Goal: Task Accomplishment & Management: Use online tool/utility

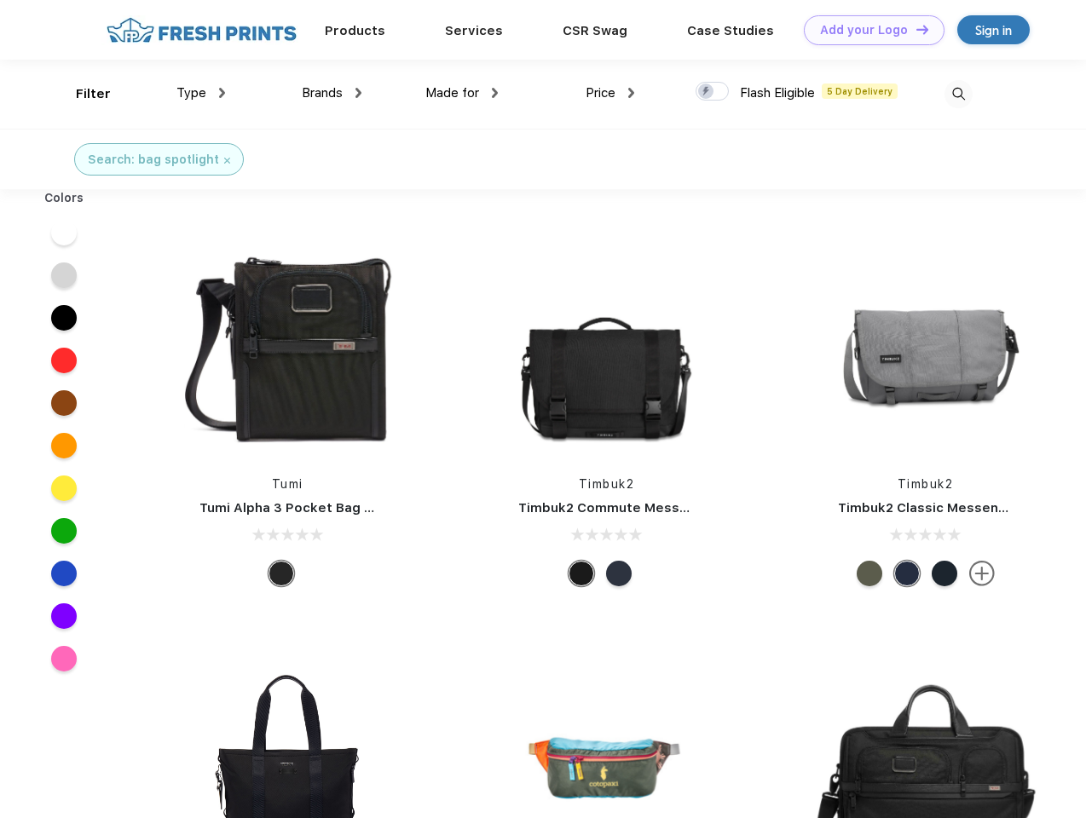
scroll to position [1, 0]
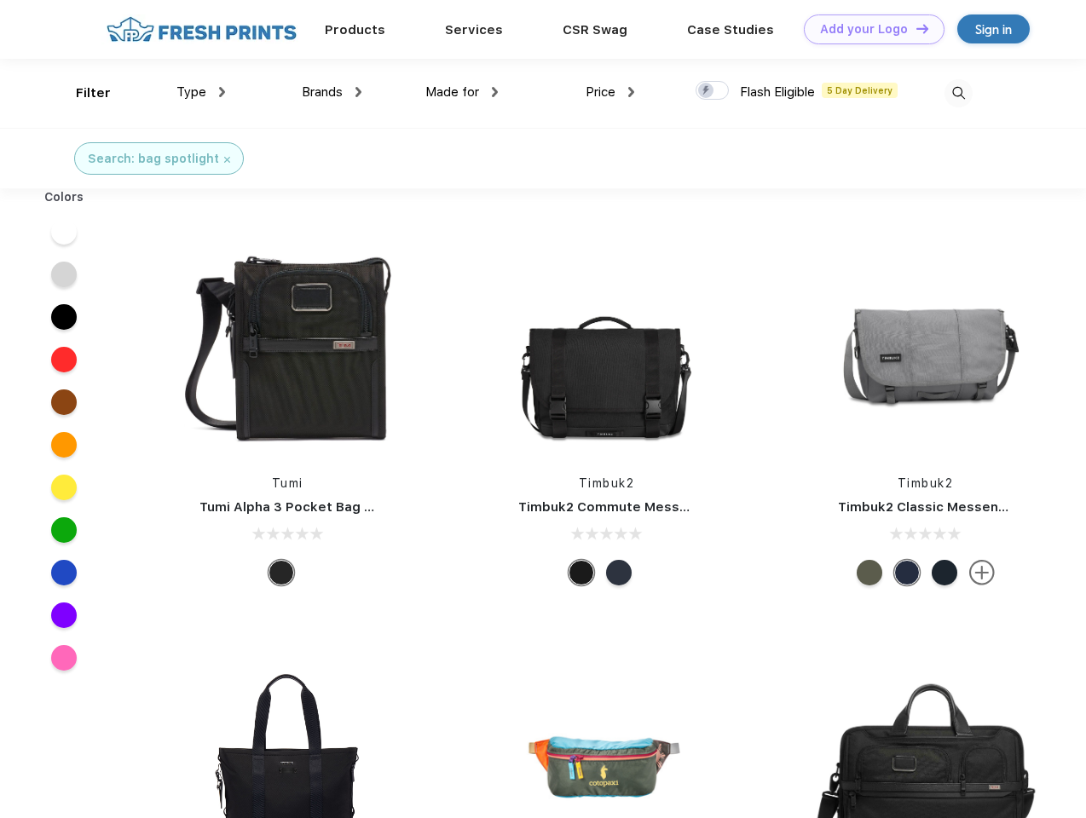
click at [868, 29] on link "Add your Logo Design Tool" at bounding box center [874, 29] width 141 height 30
click at [0, 0] on div "Design Tool" at bounding box center [0, 0] width 0 height 0
click at [915, 28] on link "Add your Logo Design Tool" at bounding box center [874, 29] width 141 height 30
click at [82, 93] on div "Filter" at bounding box center [93, 94] width 35 height 20
click at [201, 92] on span "Type" at bounding box center [191, 91] width 30 height 15
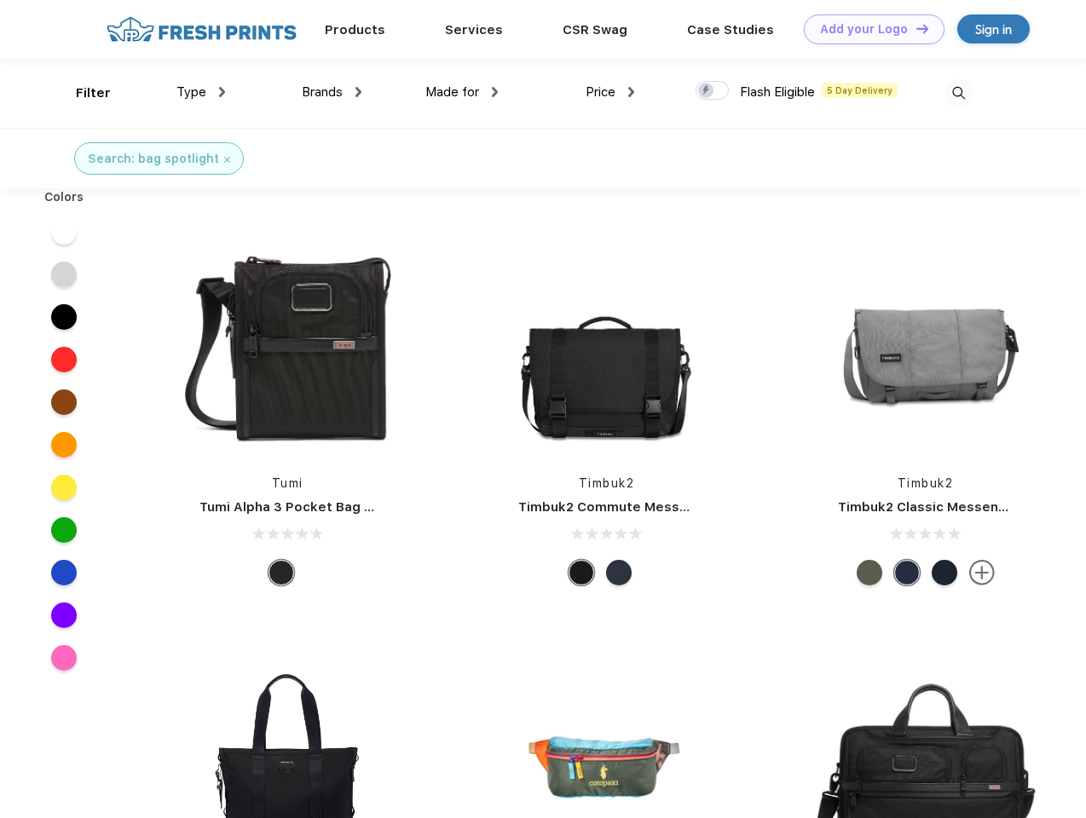
click at [332, 92] on span "Brands" at bounding box center [322, 91] width 41 height 15
click at [462, 92] on span "Made for" at bounding box center [452, 91] width 54 height 15
click at [610, 92] on span "Price" at bounding box center [601, 91] width 30 height 15
click at [713, 91] on div at bounding box center [711, 90] width 33 height 19
click at [707, 91] on input "checkbox" at bounding box center [700, 85] width 11 height 11
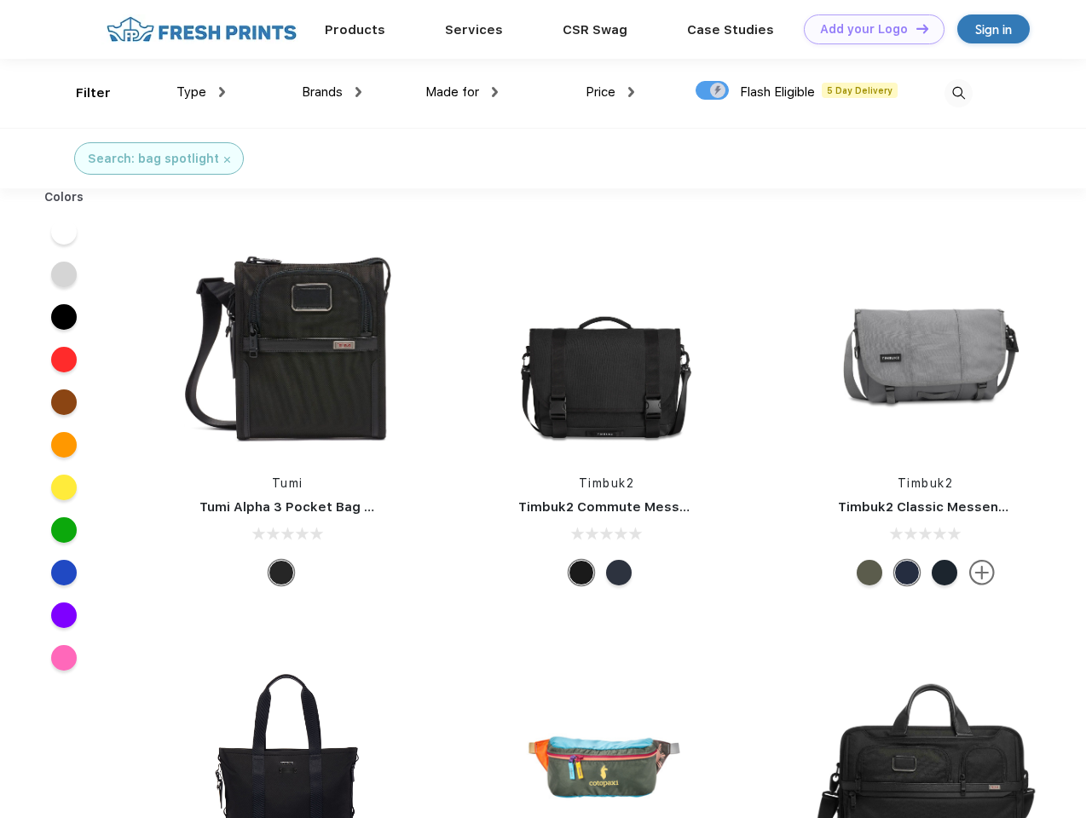
click at [958, 93] on img at bounding box center [958, 93] width 28 height 28
